Goal: Navigation & Orientation: Find specific page/section

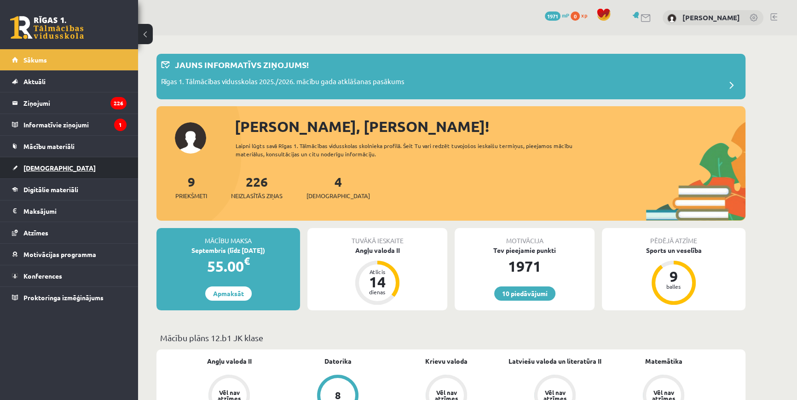
click at [50, 170] on span "[DEMOGRAPHIC_DATA]" at bounding box center [59, 168] width 72 height 8
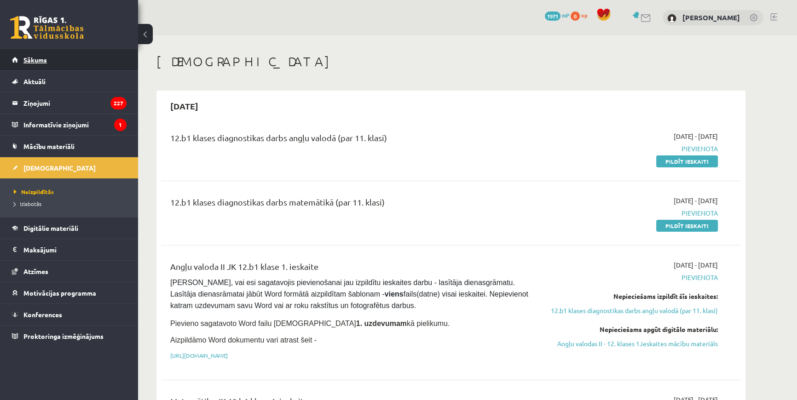
click at [60, 61] on link "Sākums" at bounding box center [69, 59] width 115 height 21
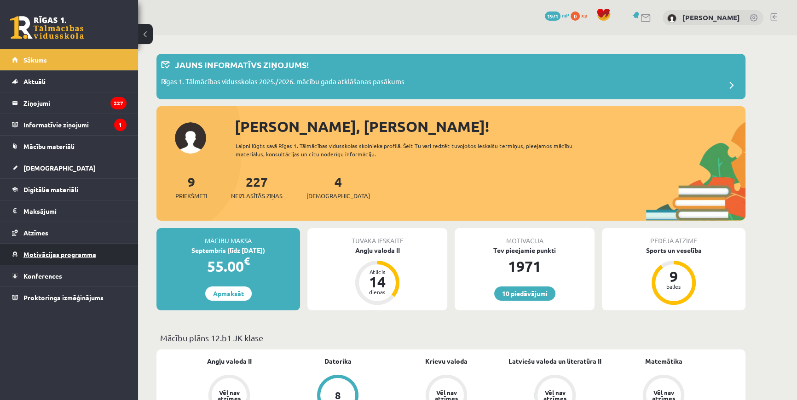
click at [48, 256] on span "Motivācijas programma" at bounding box center [59, 254] width 73 height 8
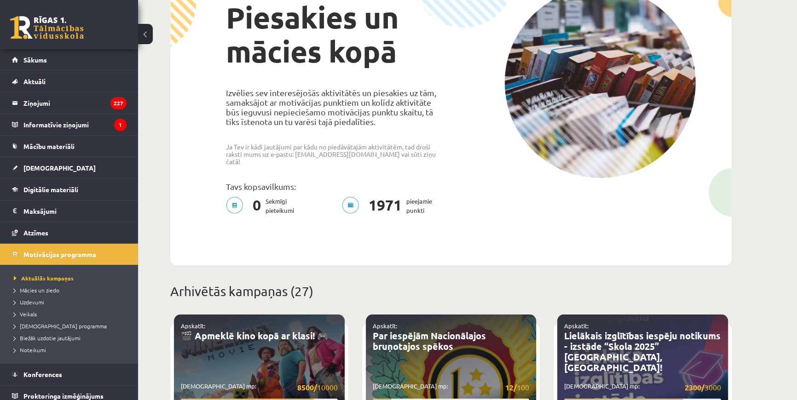
scroll to position [83, 0]
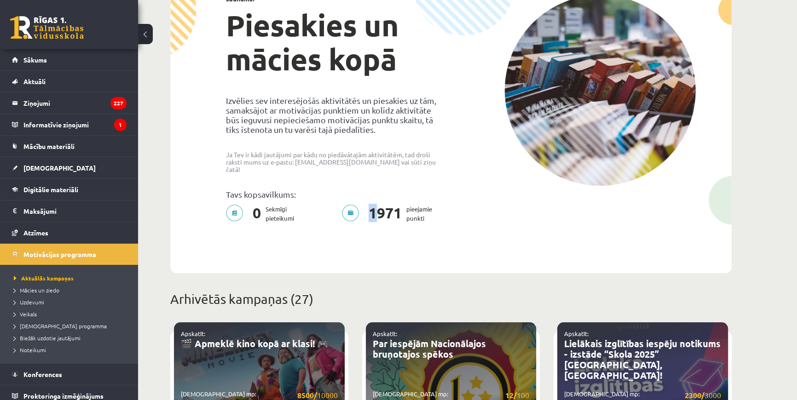
drag, startPoint x: 368, startPoint y: 207, endPoint x: 374, endPoint y: 207, distance: 6.0
click at [374, 207] on span "1971" at bounding box center [385, 214] width 42 height 18
click at [372, 206] on span "1971" at bounding box center [385, 214] width 42 height 18
click at [48, 103] on legend "Ziņojumi 227" at bounding box center [74, 102] width 103 height 21
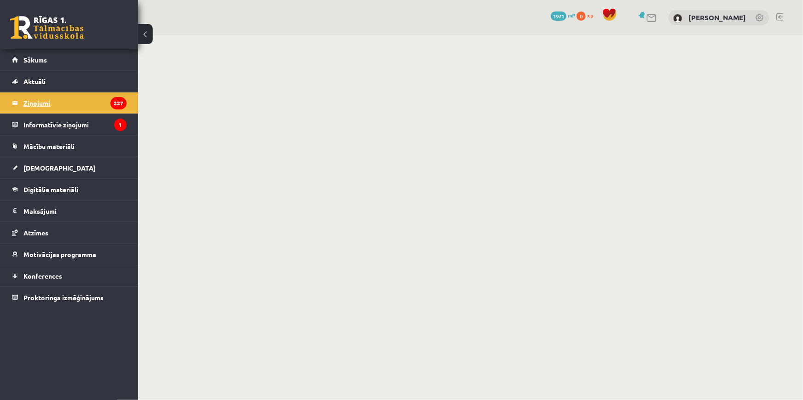
click at [55, 99] on legend "Ziņojumi 227" at bounding box center [74, 102] width 103 height 21
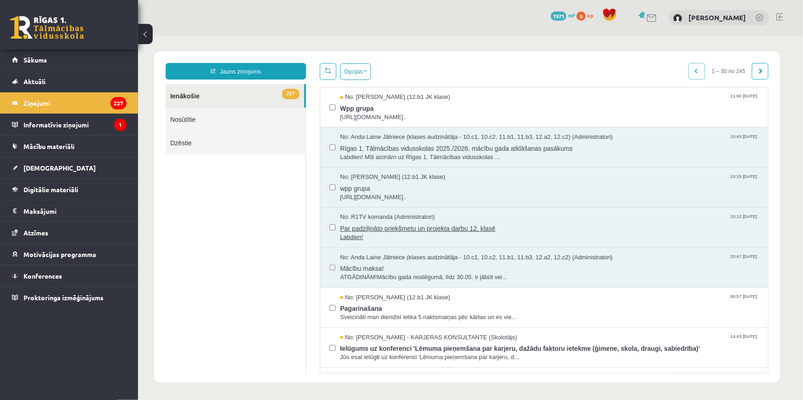
scroll to position [41, 0]
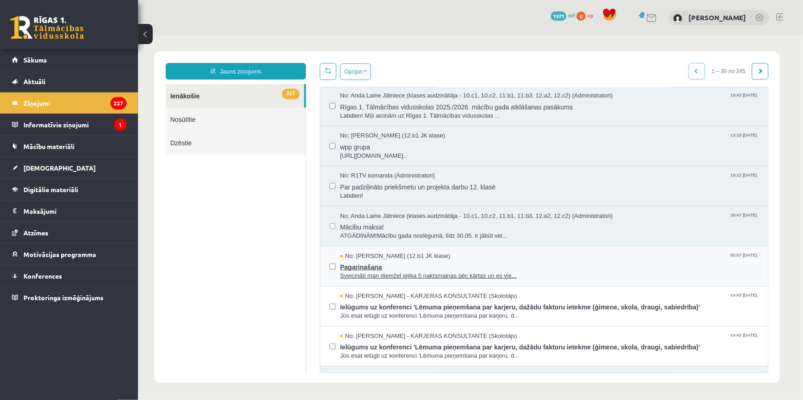
click at [504, 257] on div "No: Krists Kristians Haļins (12.b1 JK klase) 00:57 22/05/2025" at bounding box center [549, 256] width 419 height 9
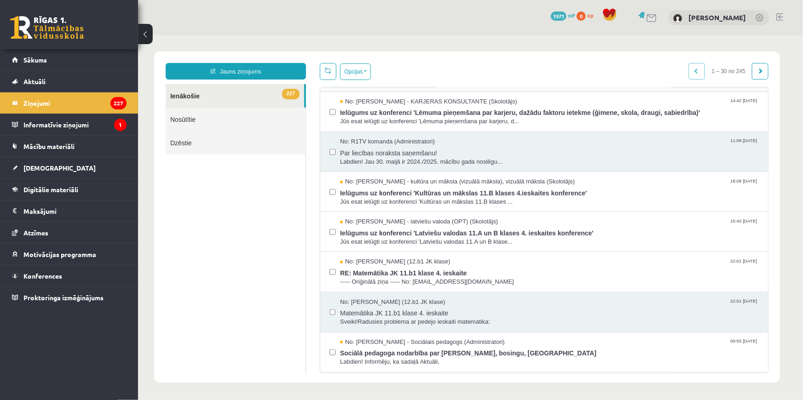
scroll to position [293, 0]
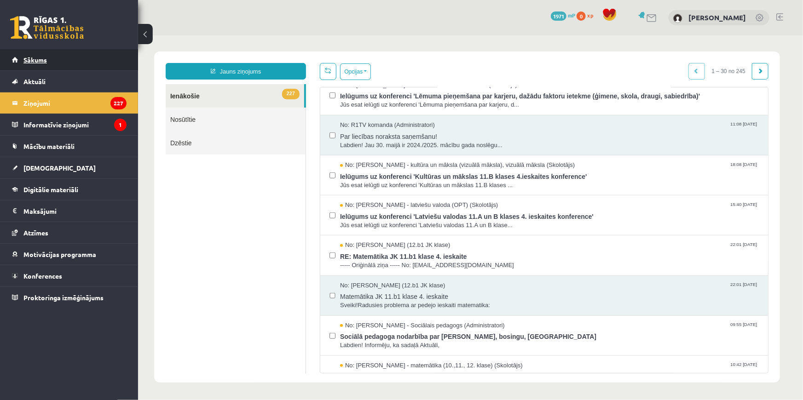
click at [58, 64] on link "Sākums" at bounding box center [69, 59] width 115 height 21
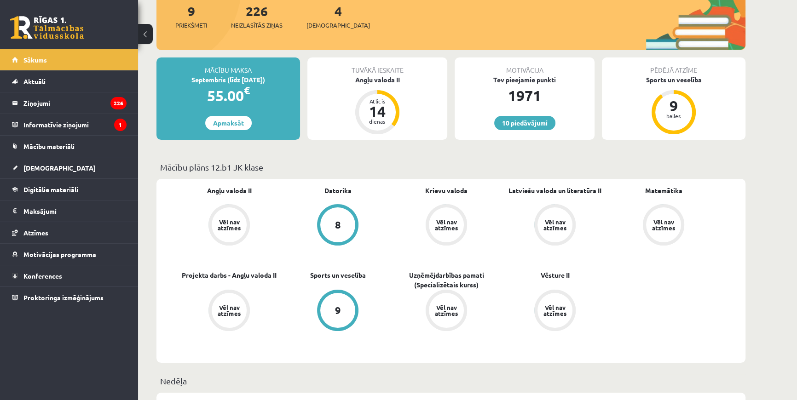
scroll to position [167, 0]
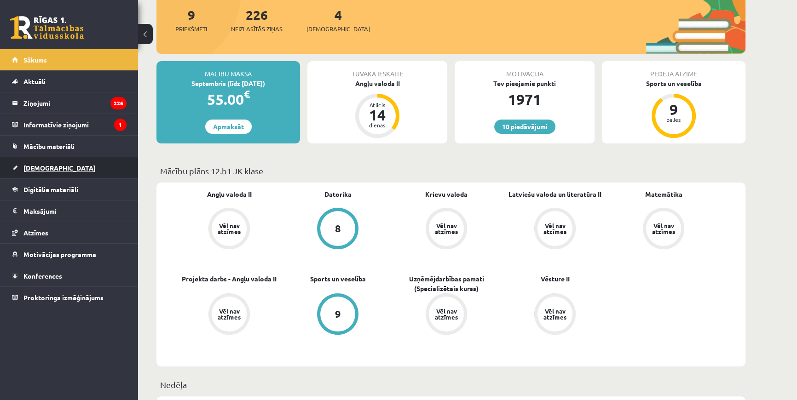
click at [27, 164] on span "[DEMOGRAPHIC_DATA]" at bounding box center [59, 168] width 72 height 8
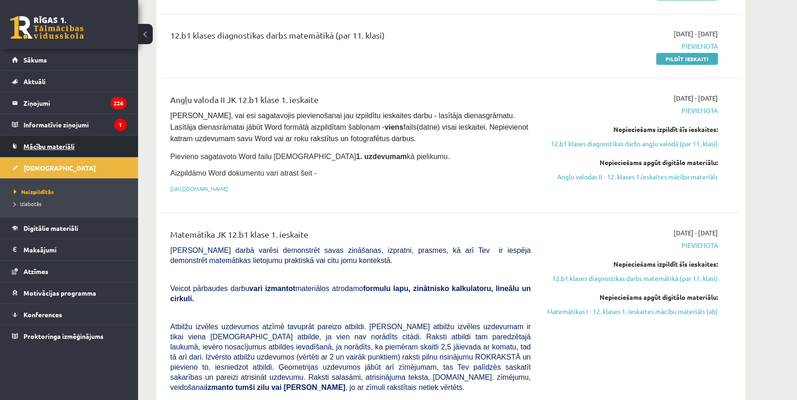
click at [46, 150] on link "Mācību materiāli" at bounding box center [69, 146] width 115 height 21
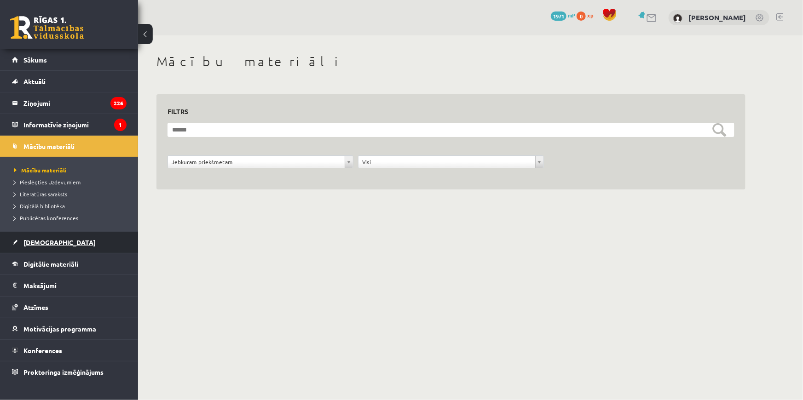
click at [32, 239] on span "[DEMOGRAPHIC_DATA]" at bounding box center [59, 242] width 72 height 8
